Goal: Task Accomplishment & Management: Manage account settings

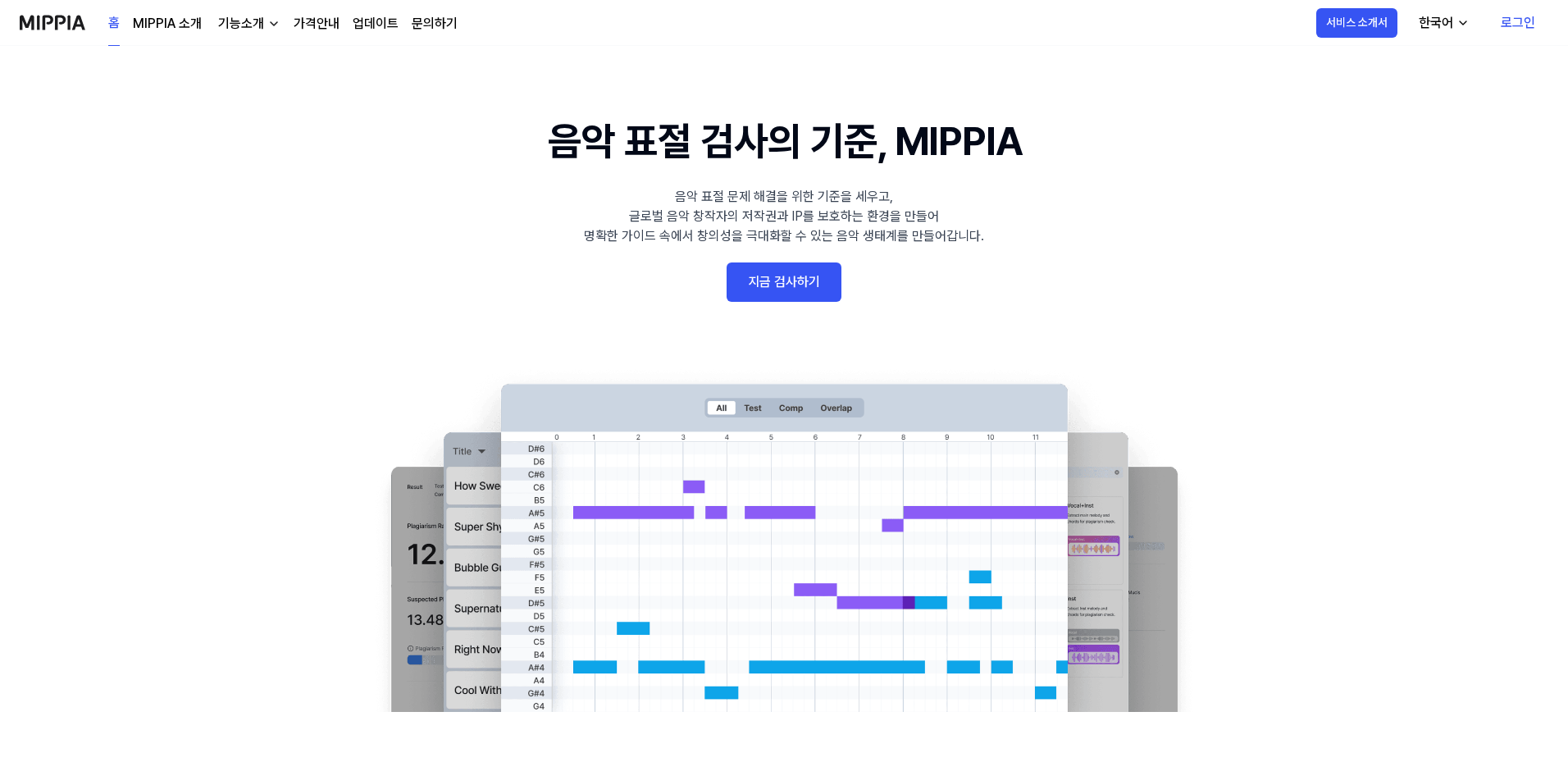
click at [1253, 307] on 배너 "음악 표절 검사의 기준, MIPPIA 음악 표절 문제 해결을 위한 기준을 세우고, 글로벌 음악 창작자의 저작권과 IP를 보호하는 환경을 만들어…" at bounding box center [784, 412] width 1181 height 601
click at [1526, 19] on link "로그인" at bounding box center [1518, 23] width 61 height 46
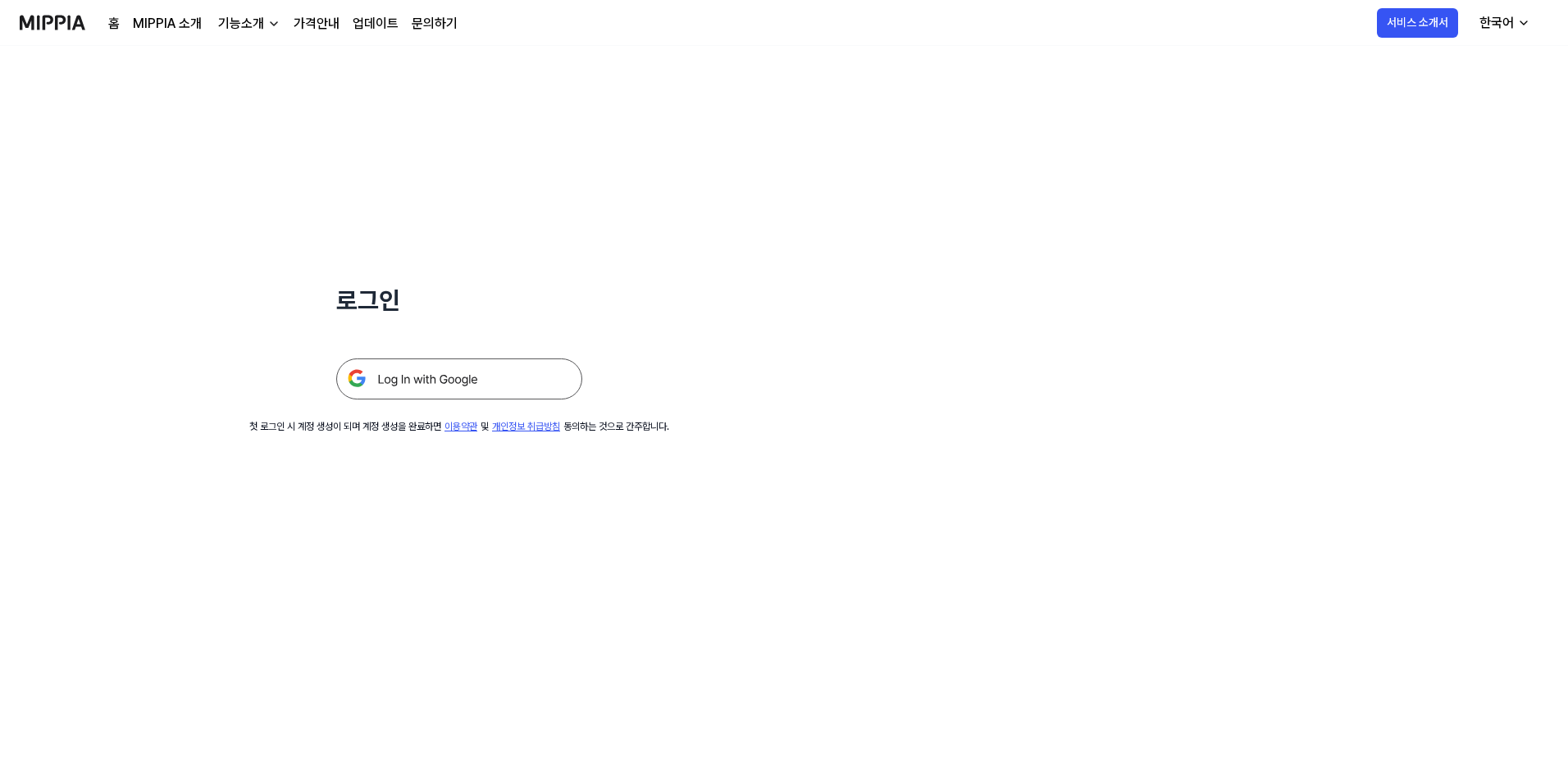
click at [462, 384] on img at bounding box center [459, 379] width 246 height 41
